Goal: Information Seeking & Learning: Check status

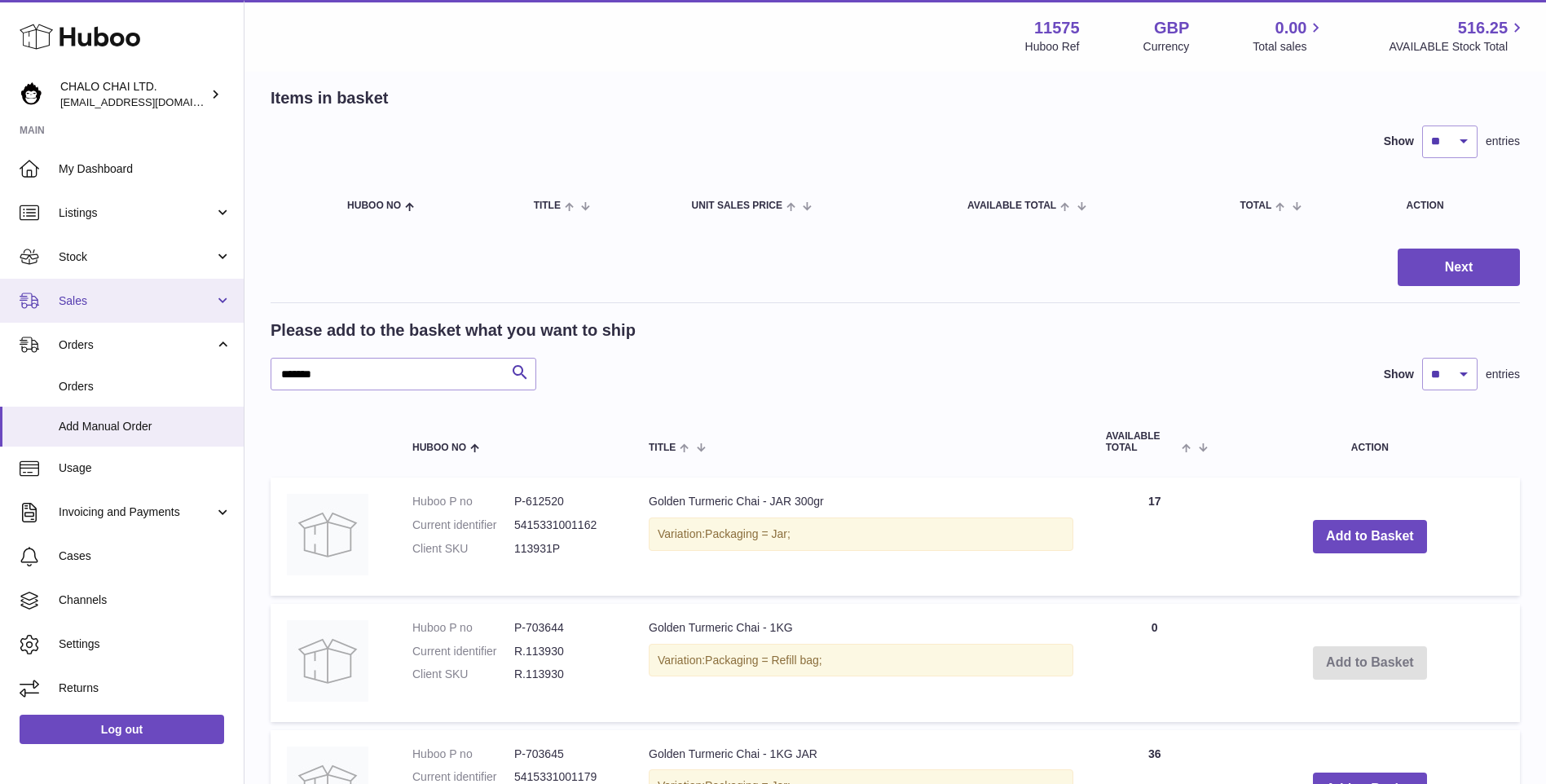
click at [117, 313] on link "Sales" at bounding box center [122, 300] width 244 height 44
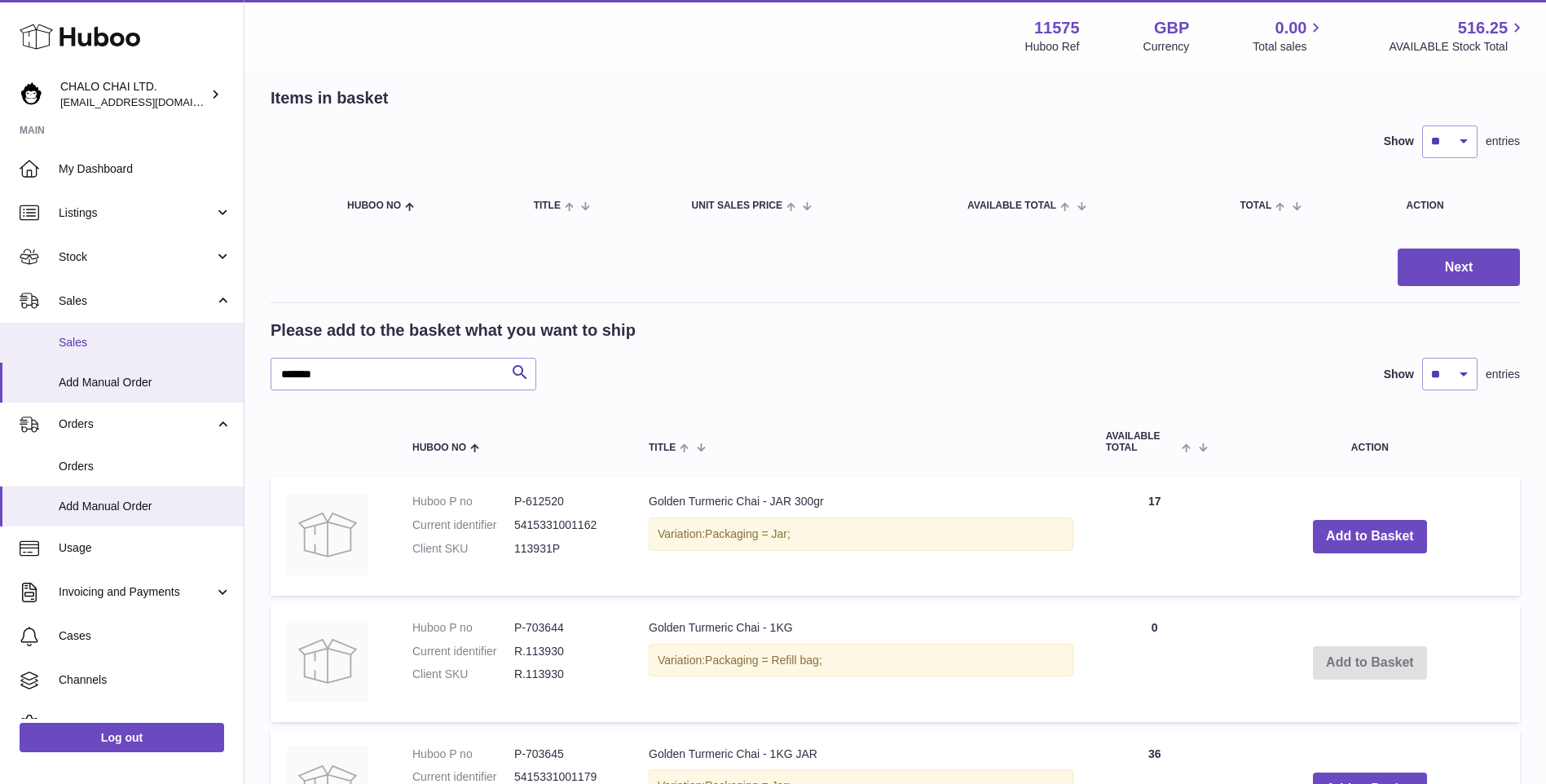
click at [92, 338] on span "Sales" at bounding box center [145, 343] width 173 height 16
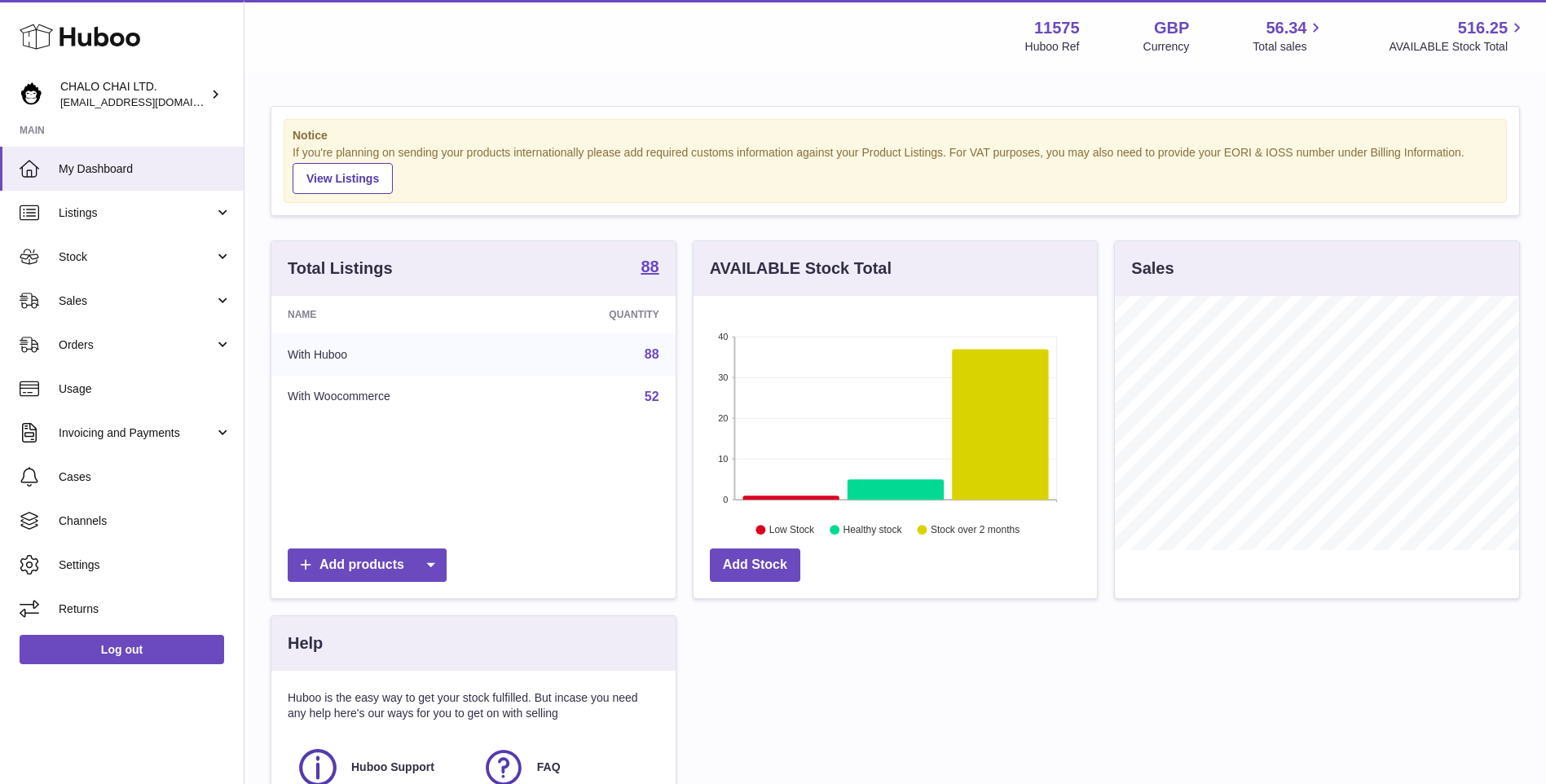
scroll to position [254, 403]
click at [102, 290] on link "Sales" at bounding box center [122, 300] width 244 height 44
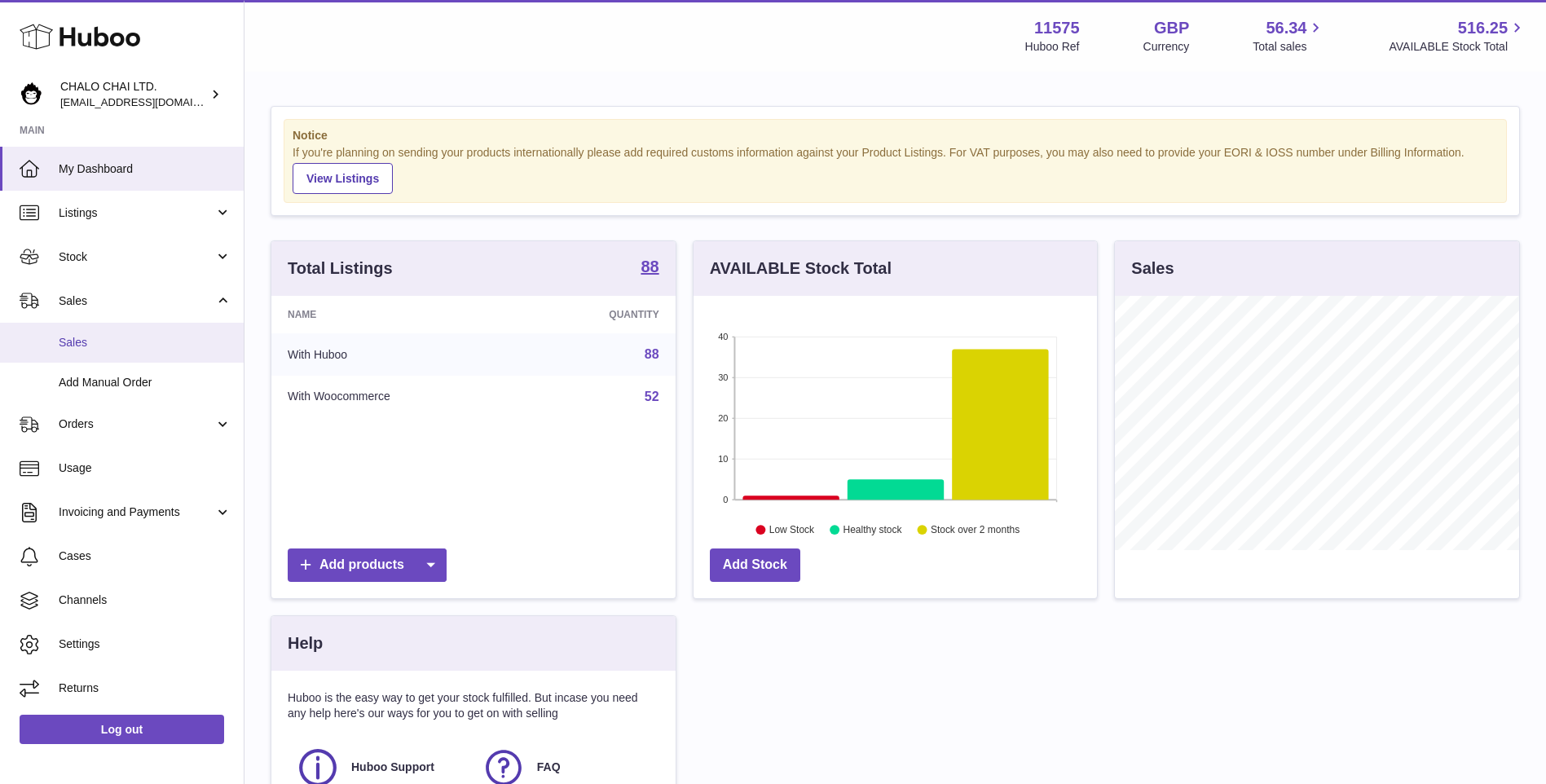
click at [104, 341] on span "Sales" at bounding box center [145, 343] width 173 height 16
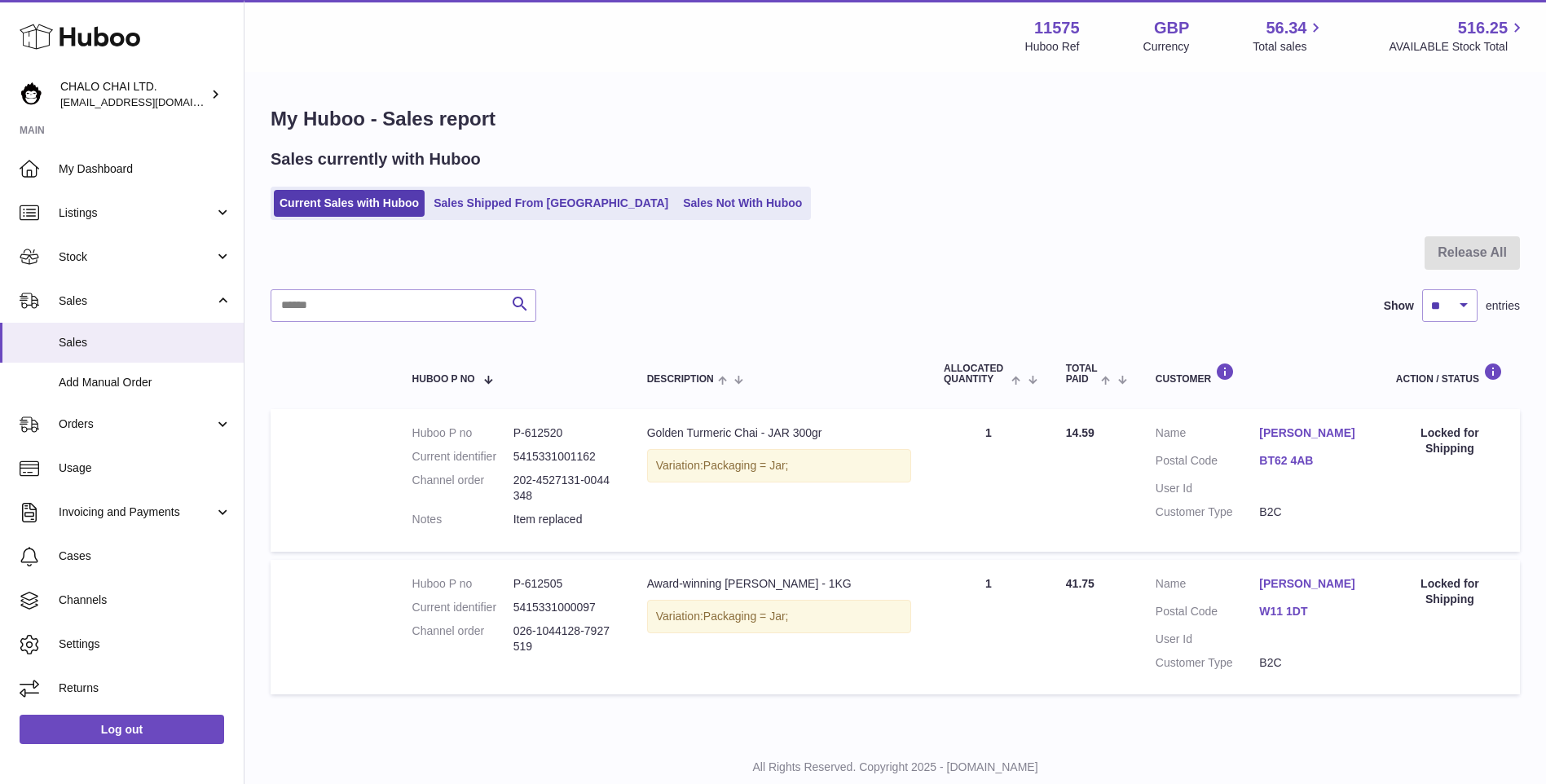
click at [500, 223] on div "My Huboo - Sales report Sales currently with Huboo Current Sales with Huboo Sal…" at bounding box center [895, 404] width 1302 height 661
click at [491, 195] on link "Sales Shipped From Huboo" at bounding box center [551, 203] width 246 height 27
